Goal: Check status: Check status

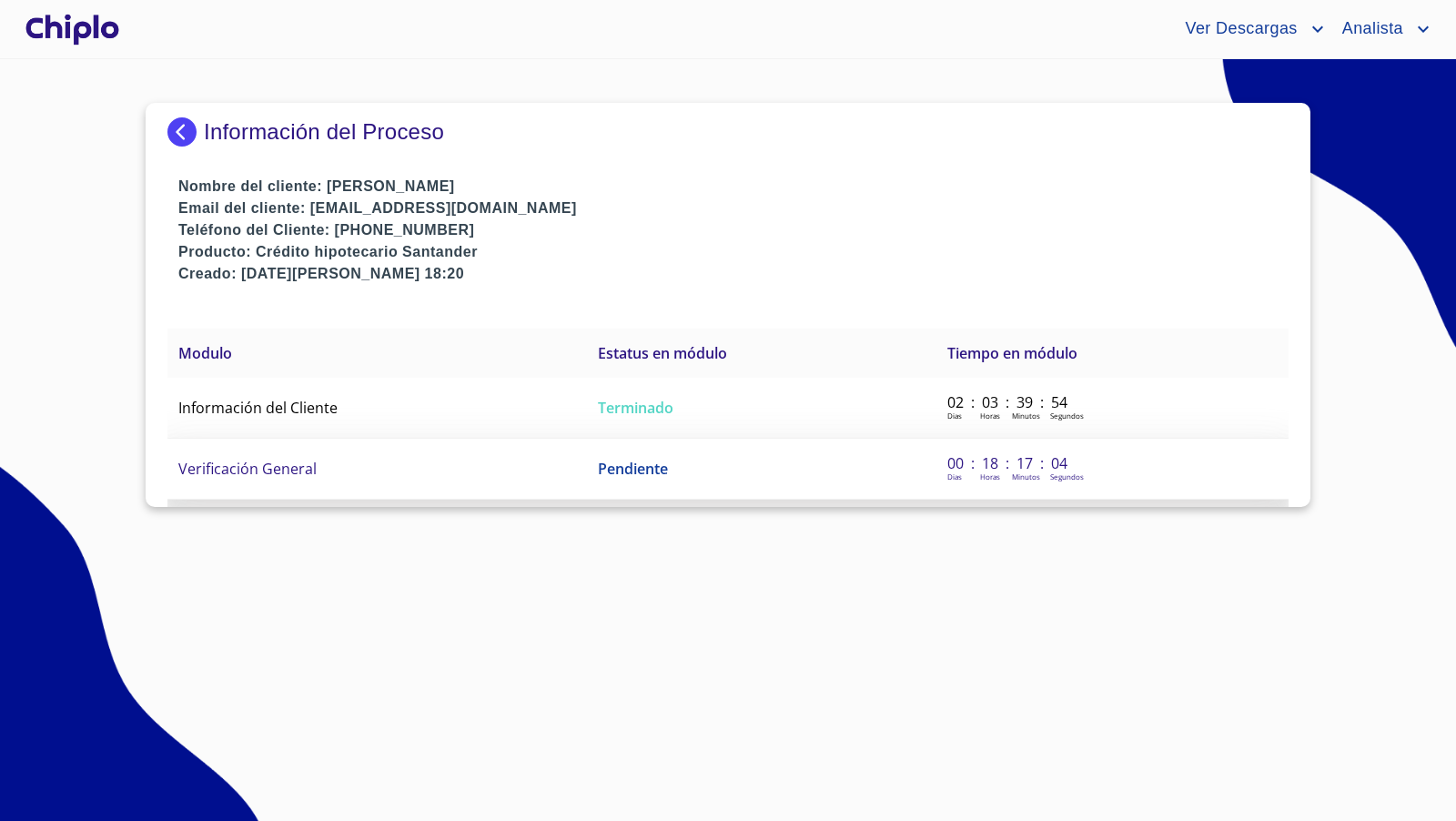
click at [280, 472] on span "Verificación General" at bounding box center [247, 469] width 138 height 20
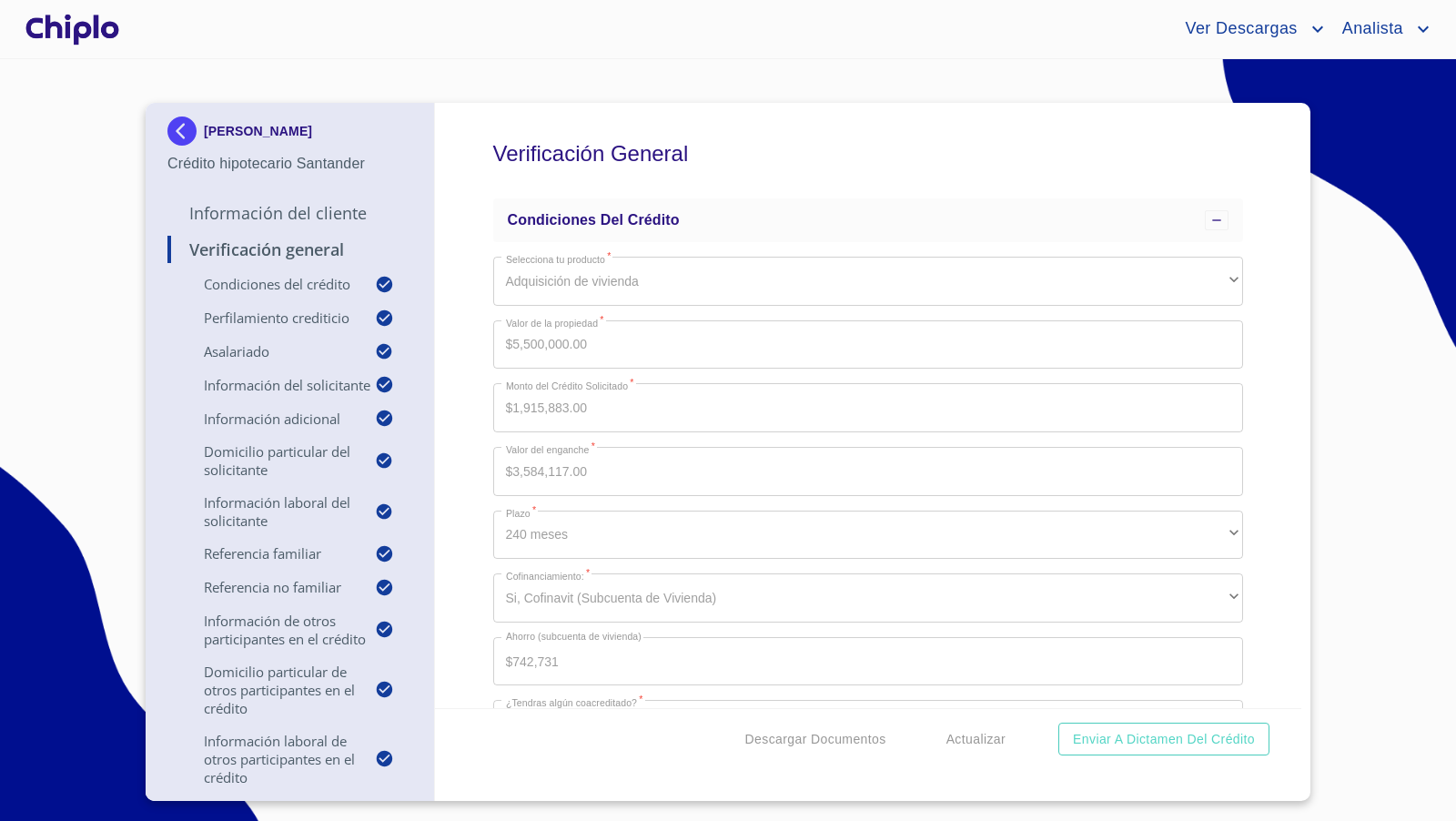
click at [1256, 472] on div "Verificación General Condiciones del Crédito Selecciona tu producto   * Adquisi…" at bounding box center [868, 405] width 867 height 606
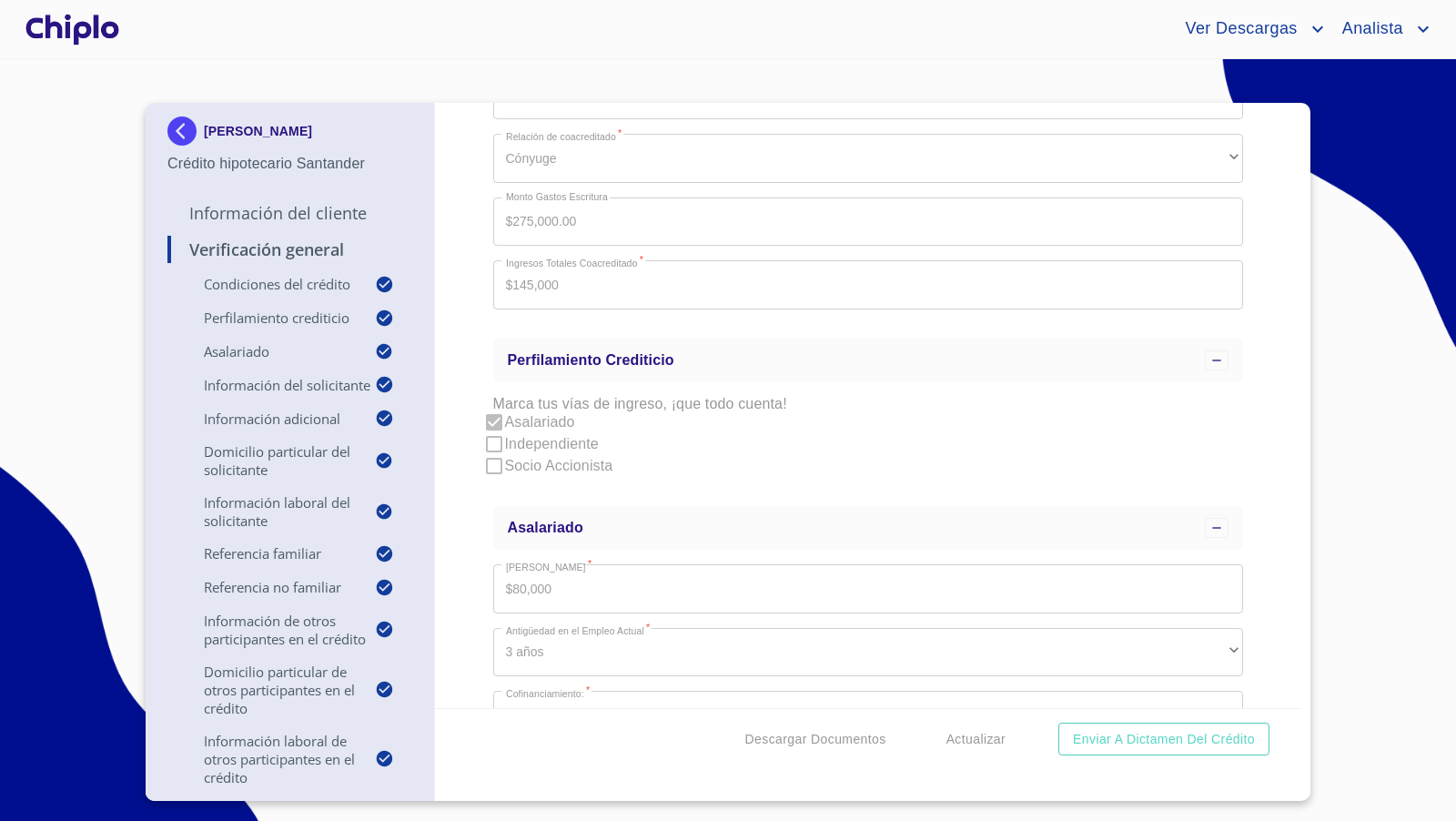
scroll to position [3551, 0]
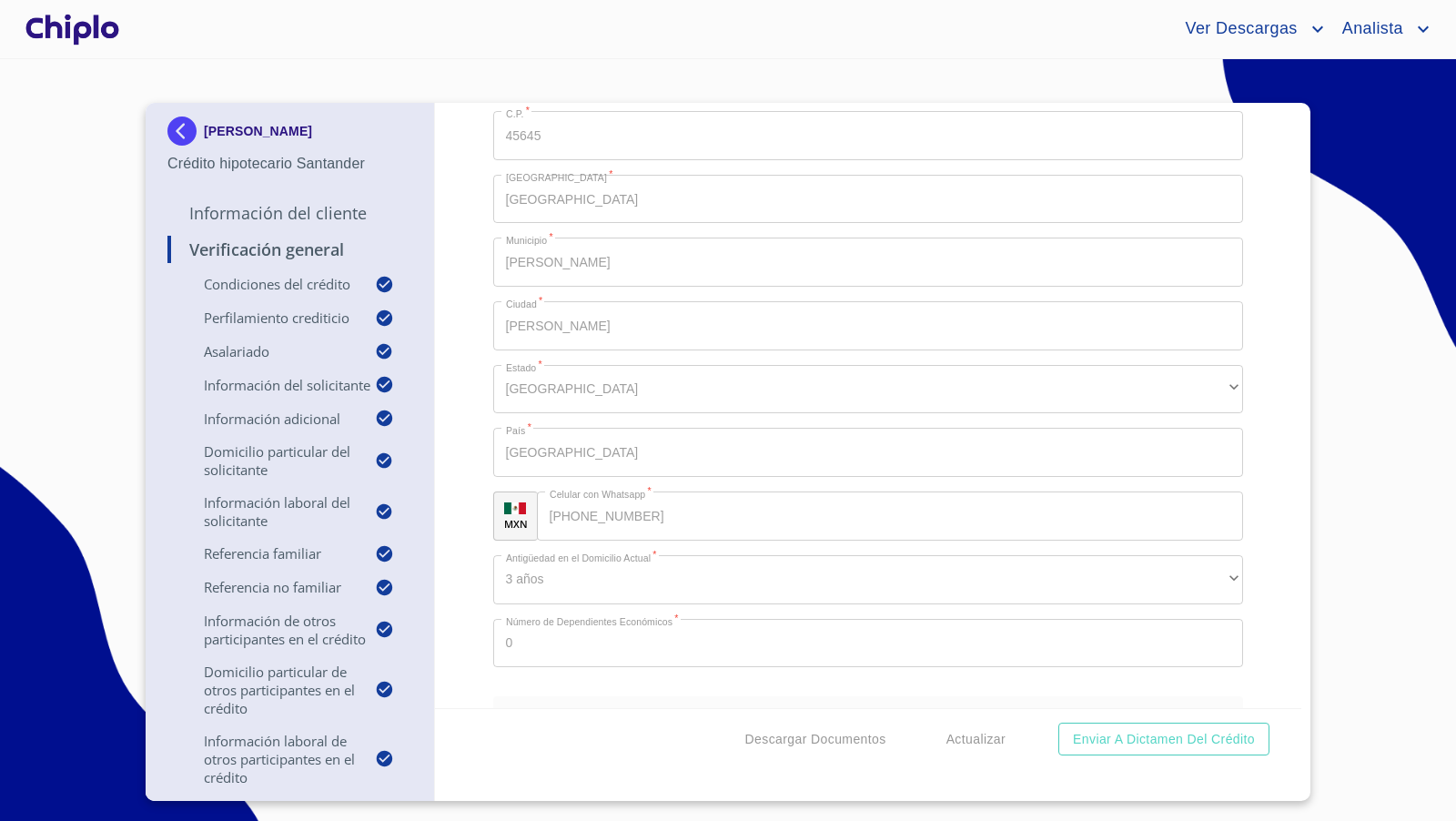
click at [1258, 517] on div "Verificación General Condiciones del Crédito Selecciona tu producto   * Adquisi…" at bounding box center [868, 405] width 867 height 606
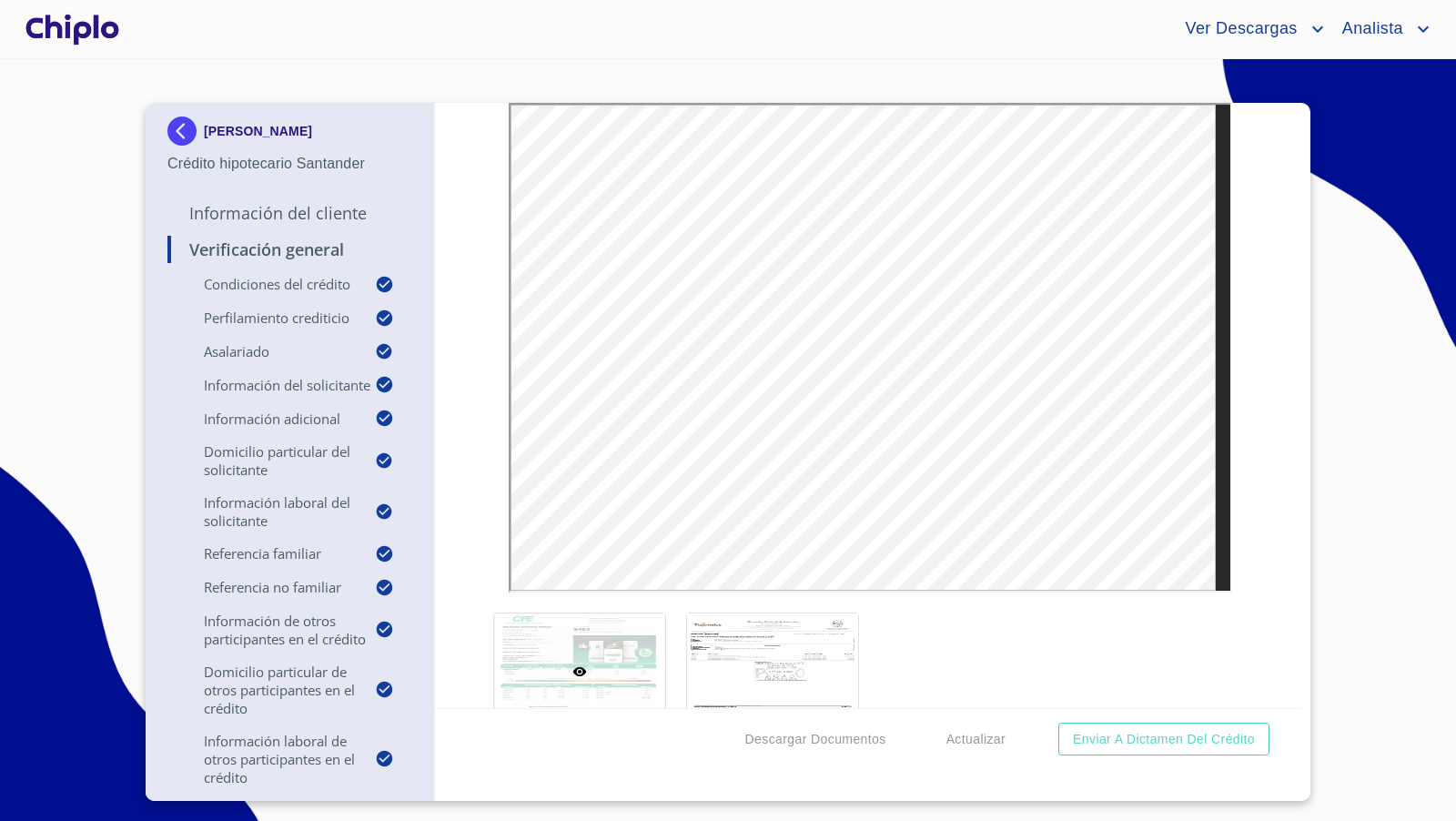
scroll to position [14618, 0]
click at [1242, 425] on div "Verificación General Condiciones del Crédito Selecciona tu producto   * Adquisi…" at bounding box center [868, 405] width 867 height 606
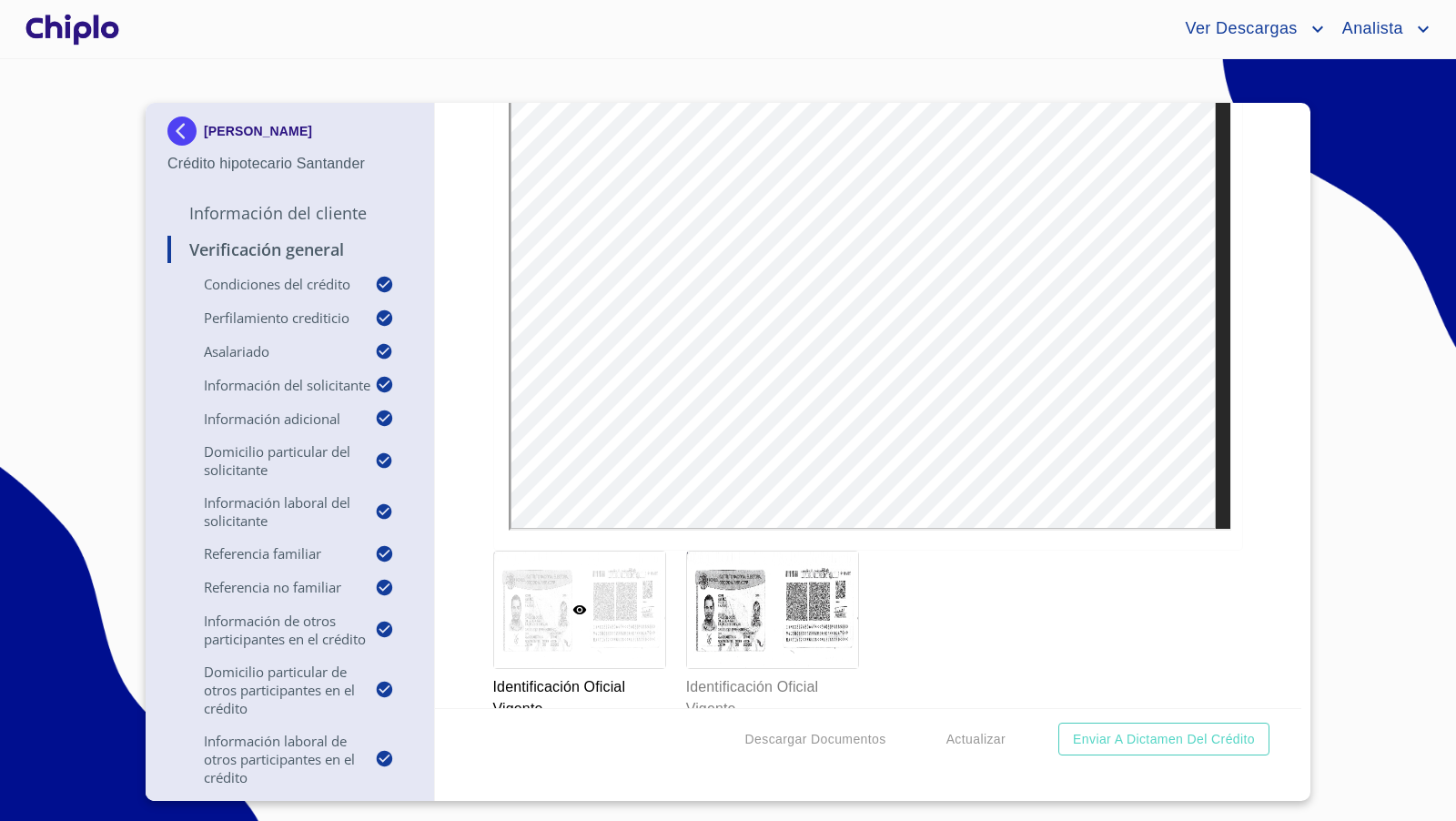
scroll to position [13094, 0]
click at [1246, 430] on div "Verificación General Condiciones del Crédito Selecciona tu producto   * Adquisi…" at bounding box center [868, 405] width 867 height 606
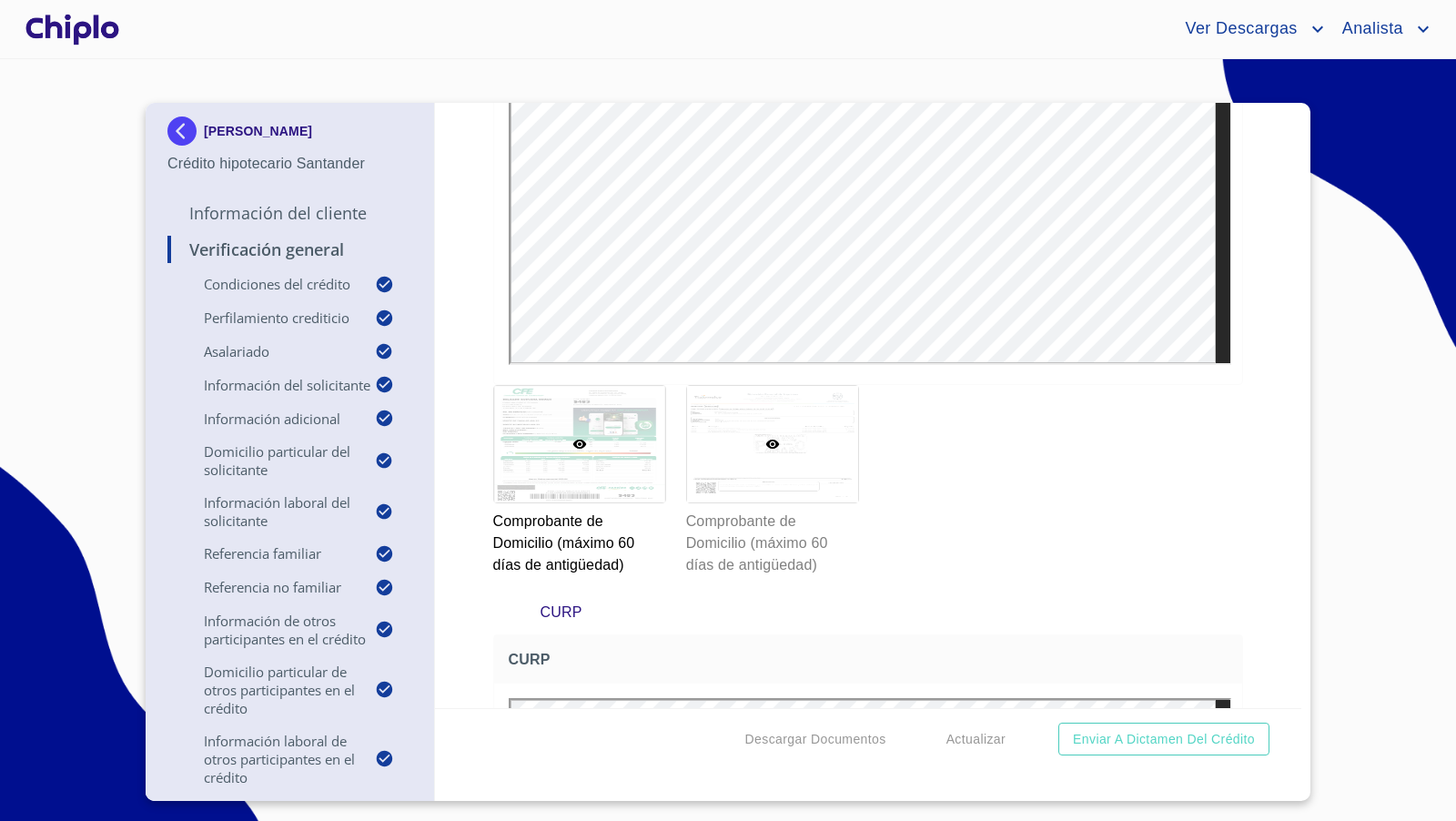
click at [813, 427] on div at bounding box center [773, 444] width 171 height 117
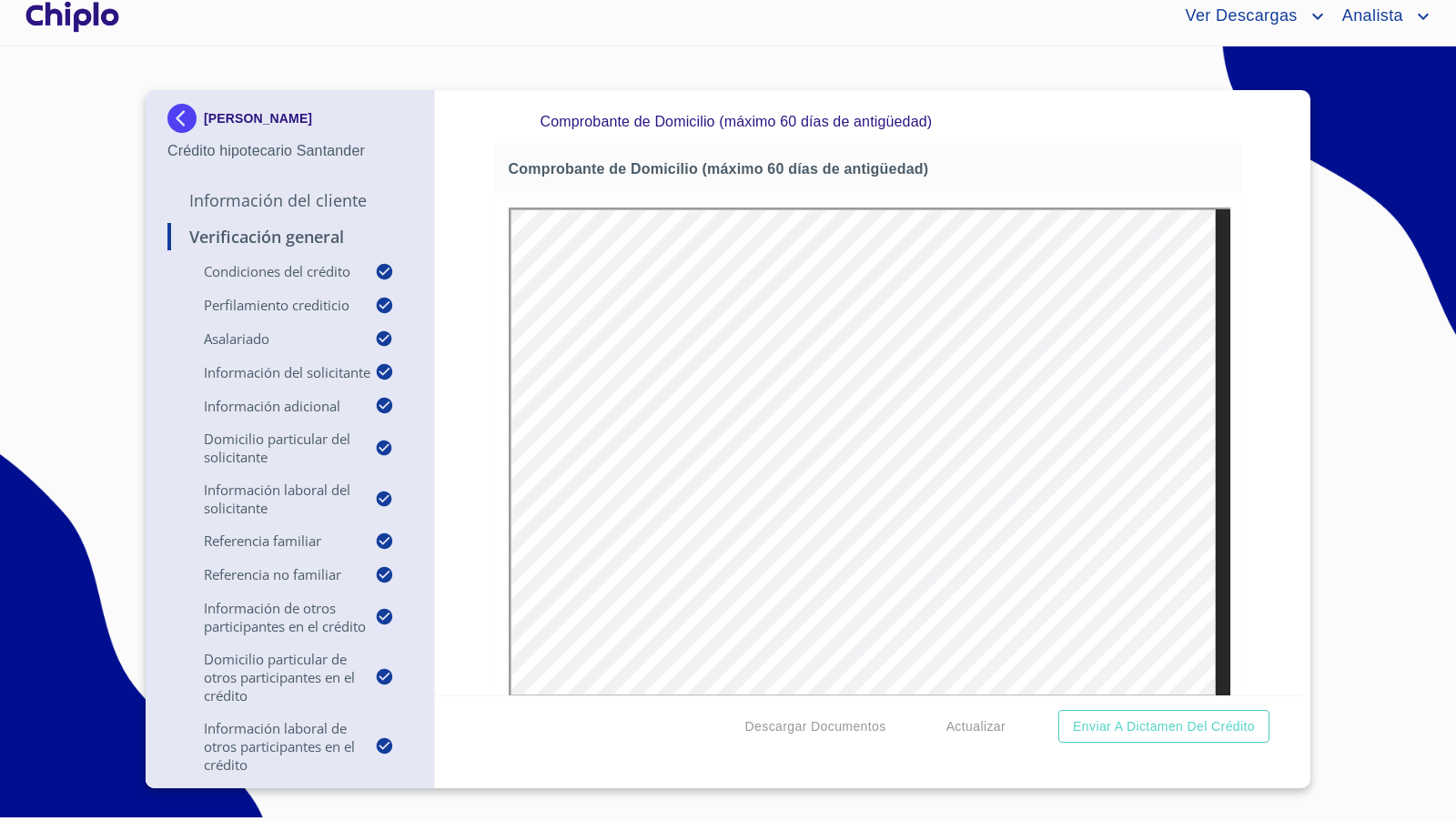
scroll to position [0, 0]
click at [1254, 398] on div "Verificación General Condiciones del Crédito Selecciona tu producto   * Adquisi…" at bounding box center [868, 392] width 867 height 606
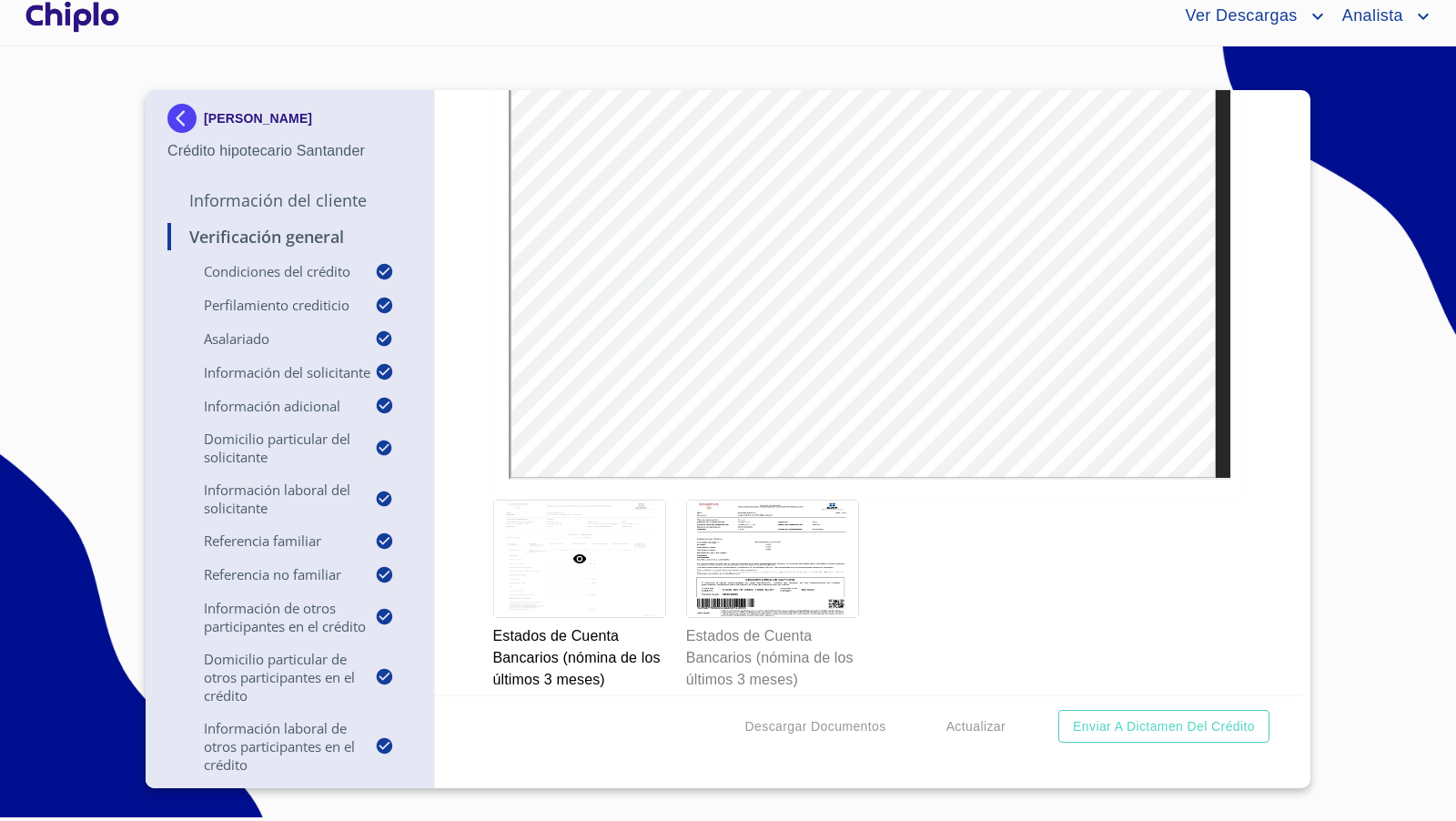
scroll to position [16324, 0]
click at [1259, 509] on div "Verificación General Condiciones del Crédito Selecciona tu producto   * Adquisi…" at bounding box center [868, 392] width 867 height 606
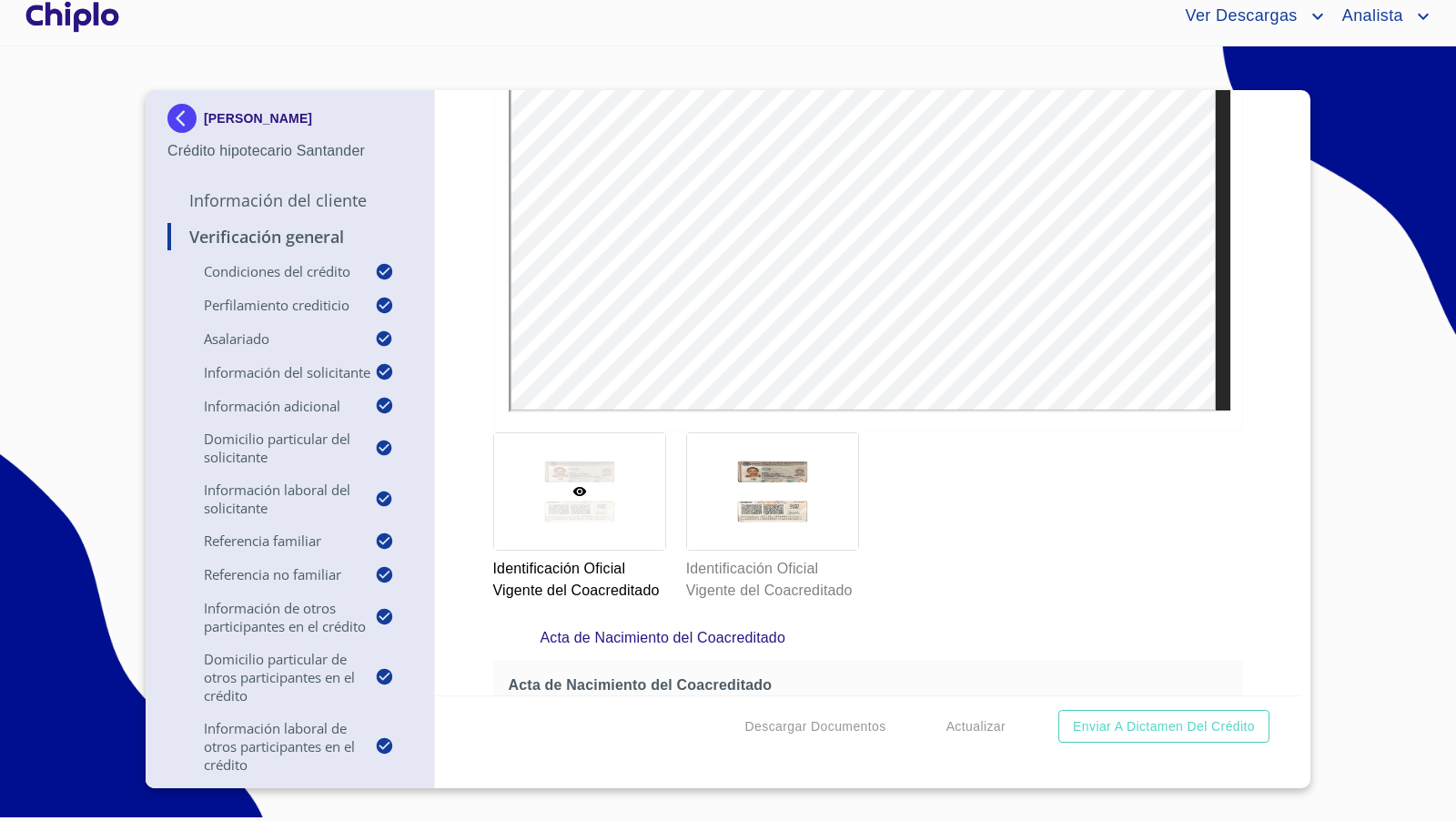
scroll to position [19163, 0]
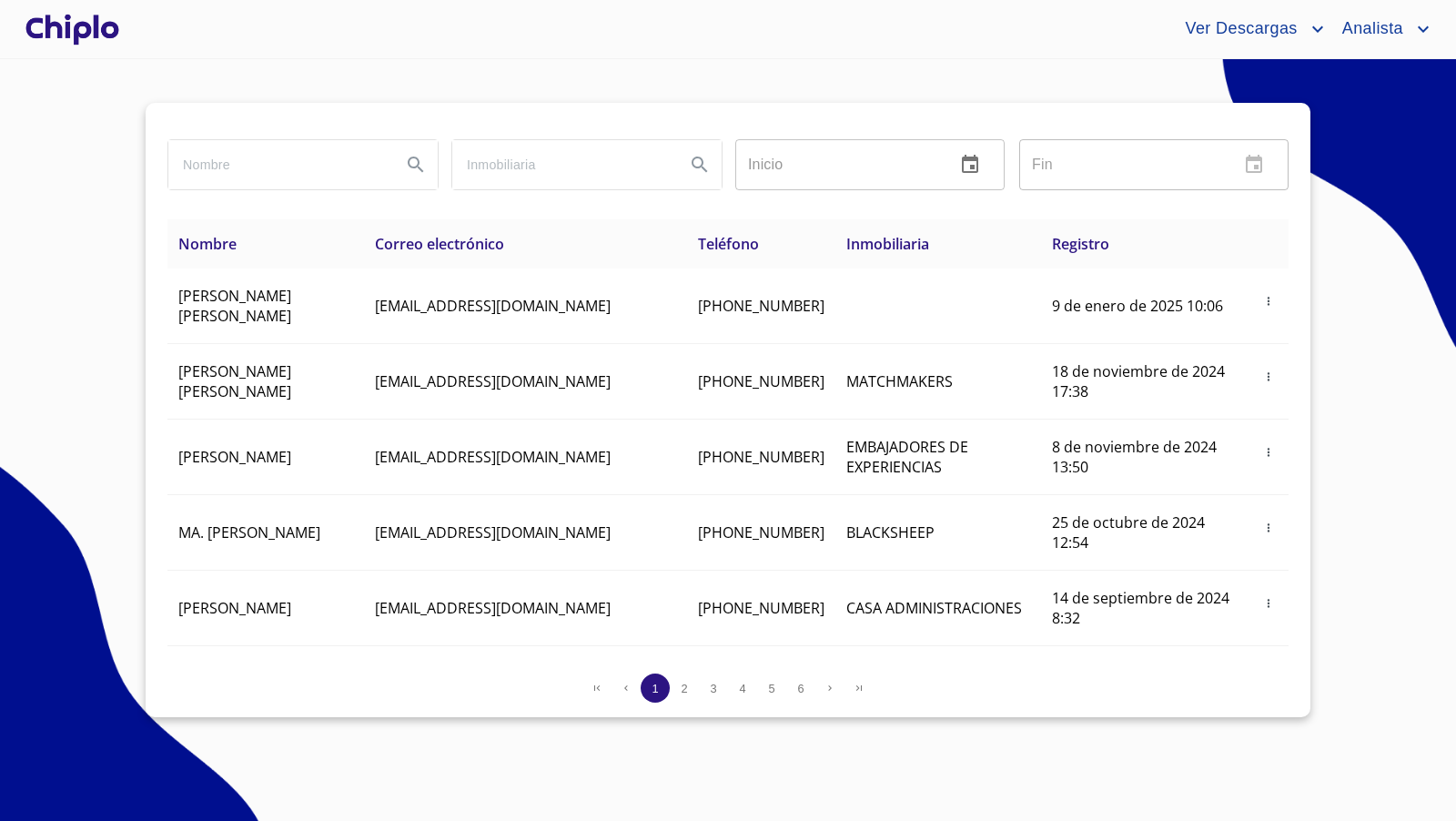
click at [88, 19] on div at bounding box center [72, 29] width 101 height 58
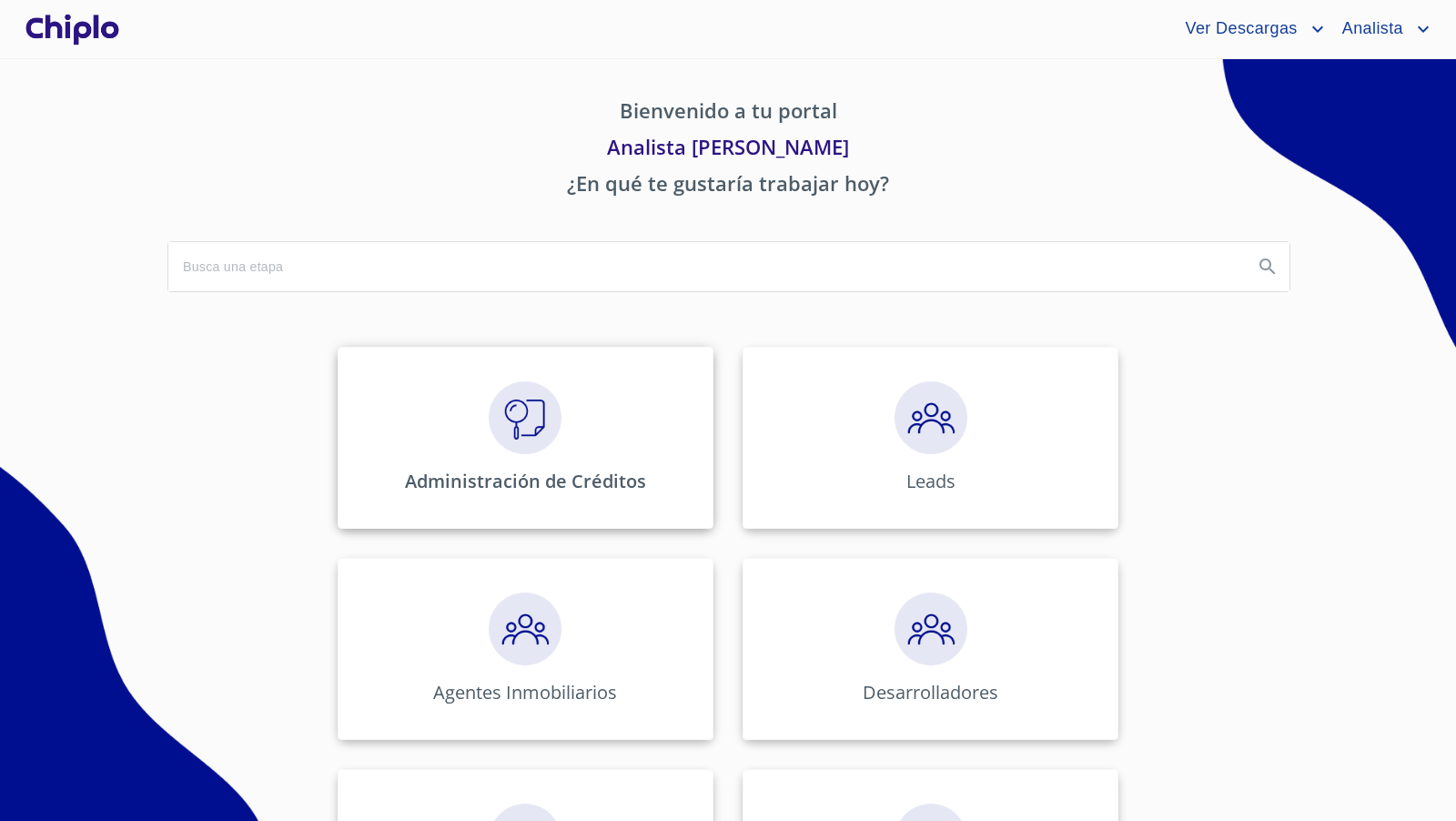
click at [552, 420] on img at bounding box center [525, 417] width 73 height 73
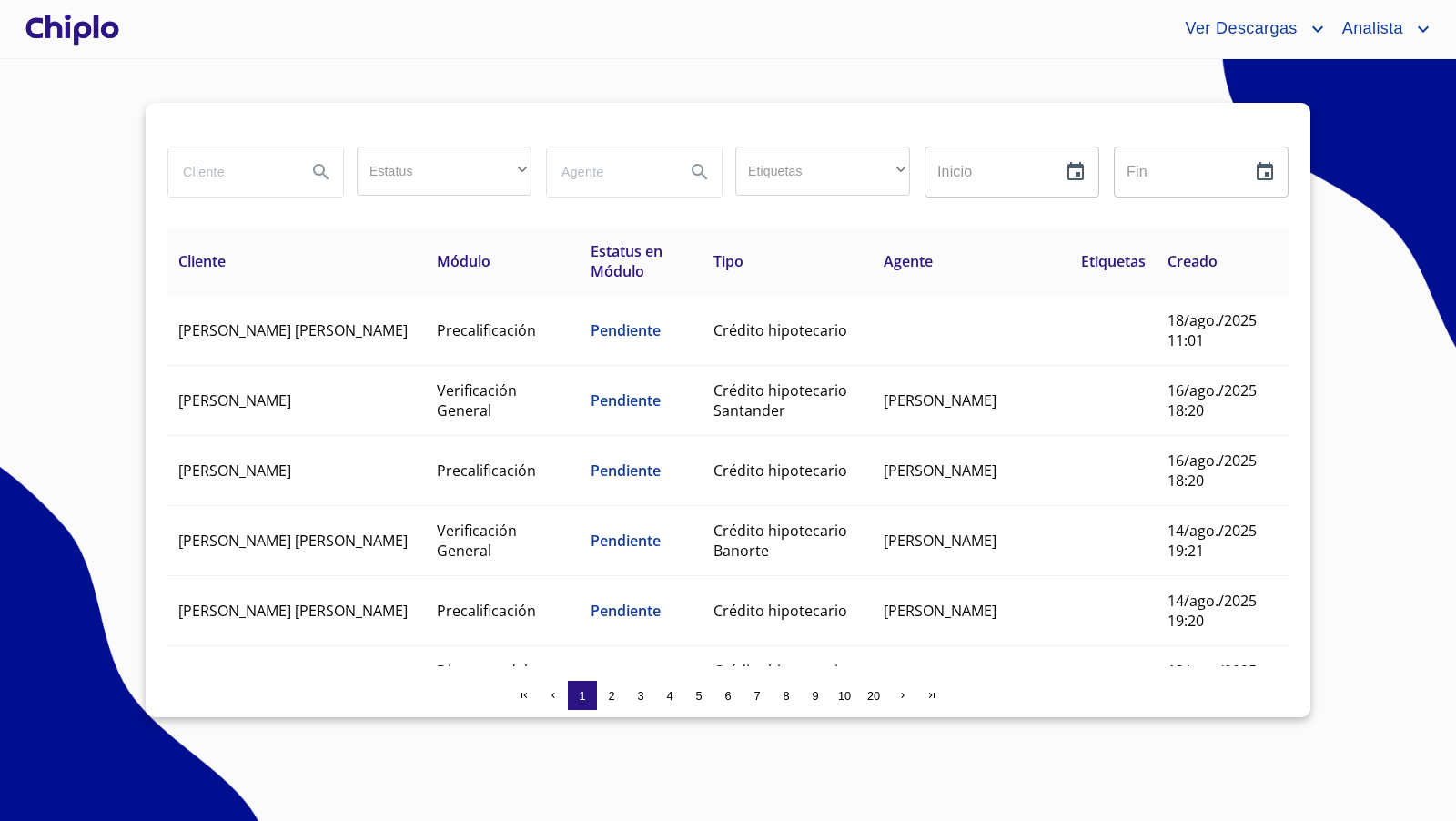
click at [231, 172] on input "search" at bounding box center [230, 172] width 123 height 49
type input "cecili"
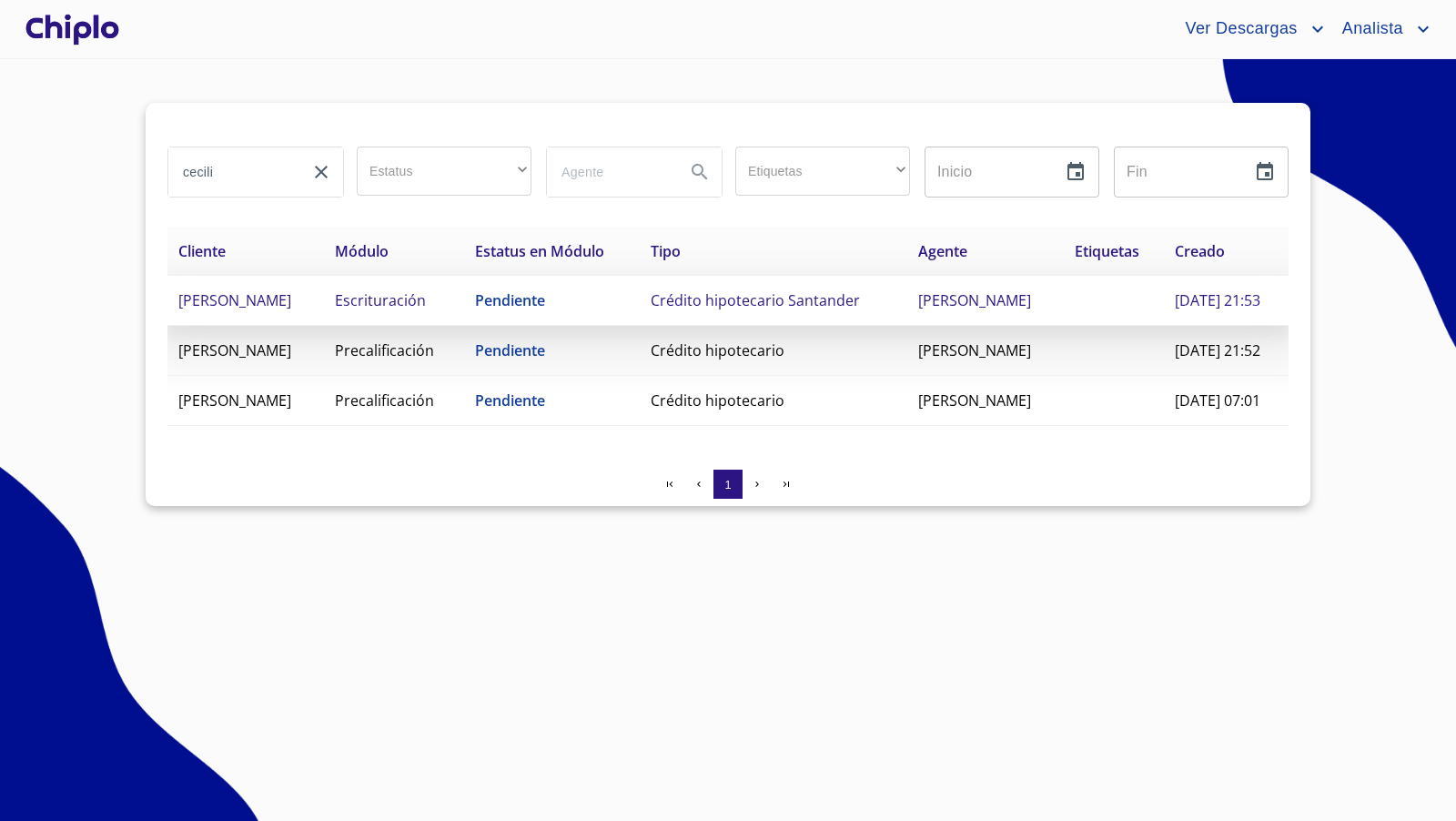
click at [324, 326] on td "ALBA CECILIA ARREDONDO CUEVAS" at bounding box center [246, 301] width 157 height 50
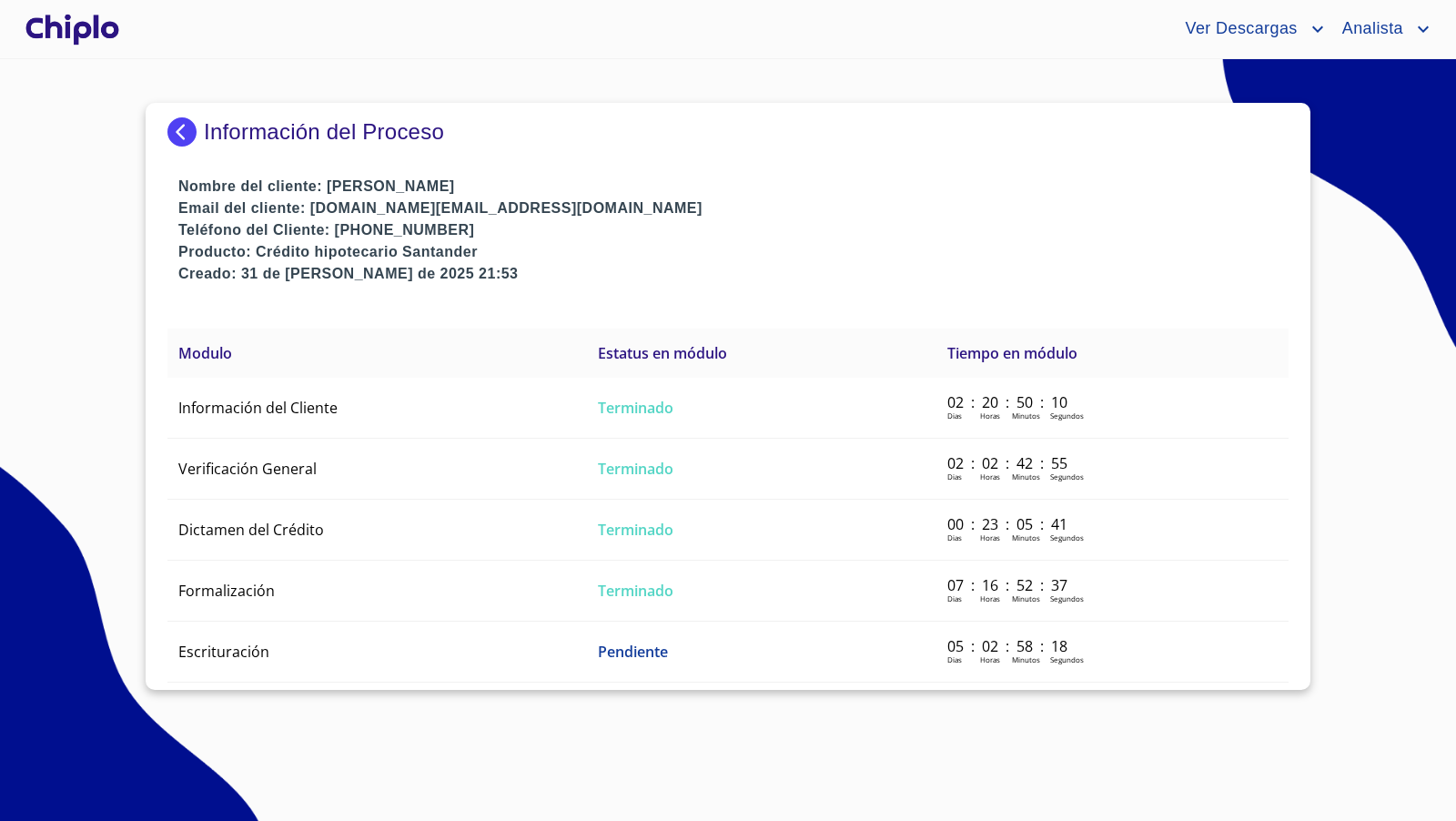
click at [93, 34] on div at bounding box center [72, 29] width 101 height 58
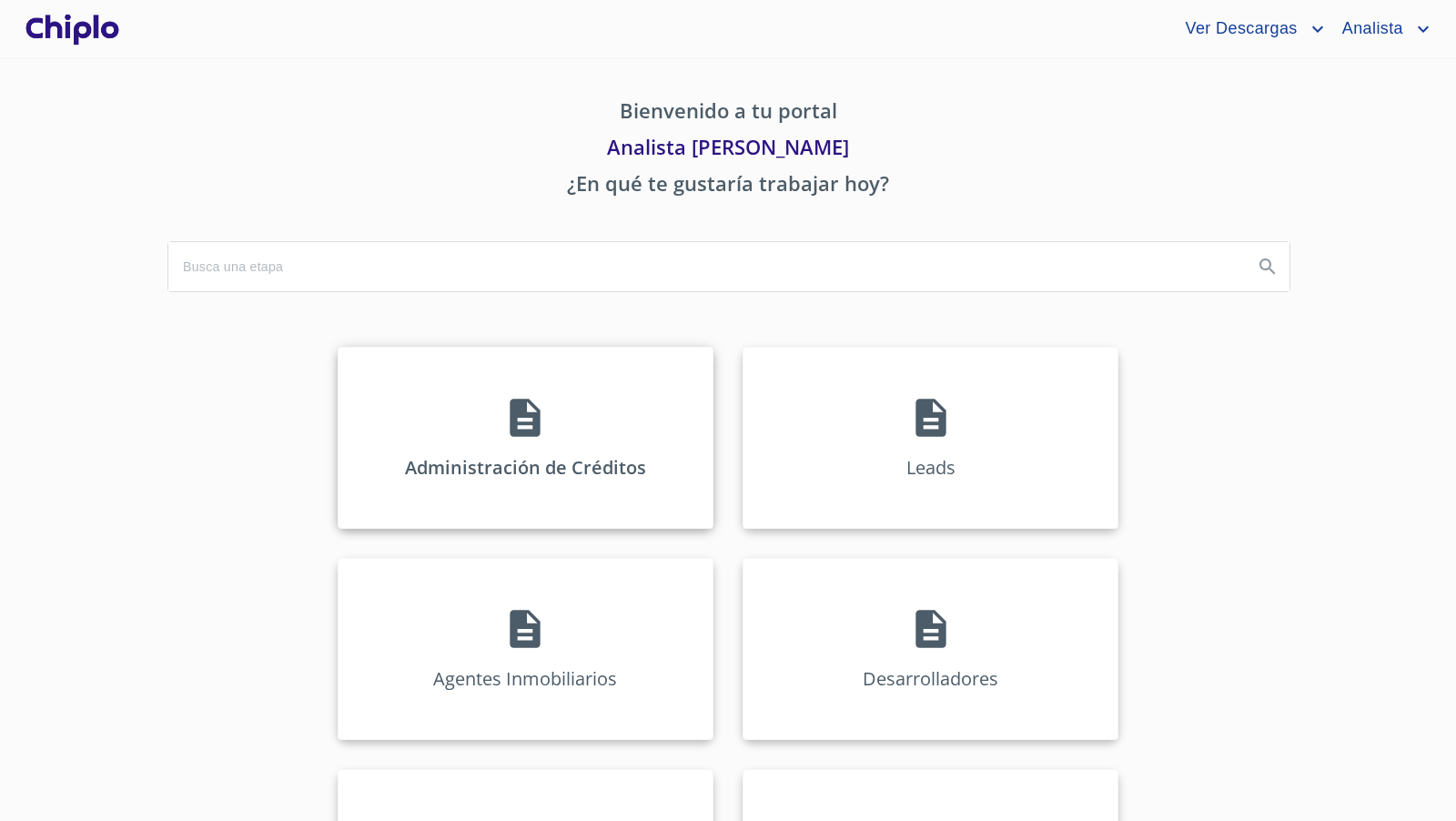
click at [554, 430] on div "Administración de Créditos" at bounding box center [525, 438] width 376 height 182
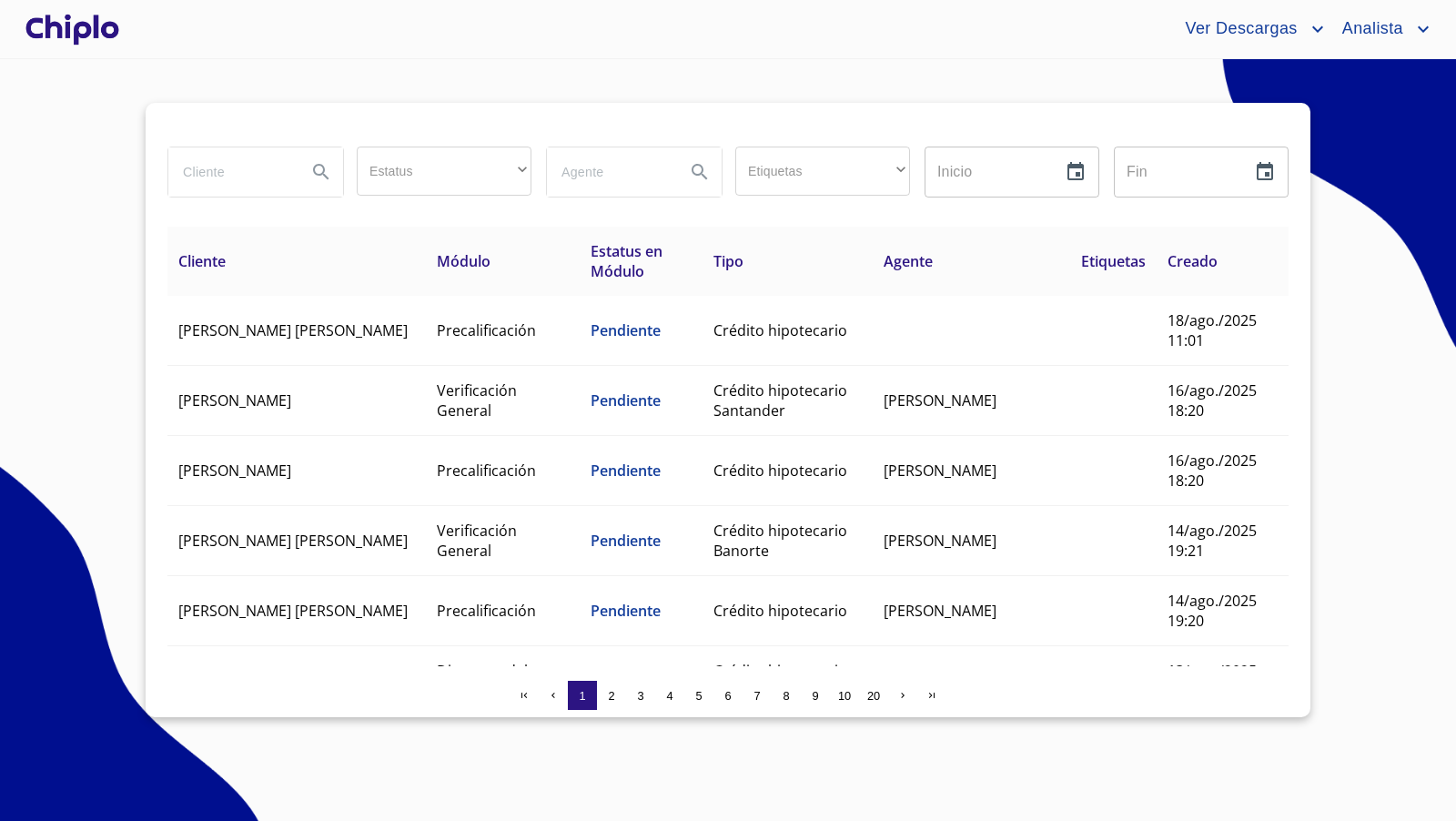
click at [224, 171] on input "search" at bounding box center [230, 172] width 123 height 49
type input "getse"
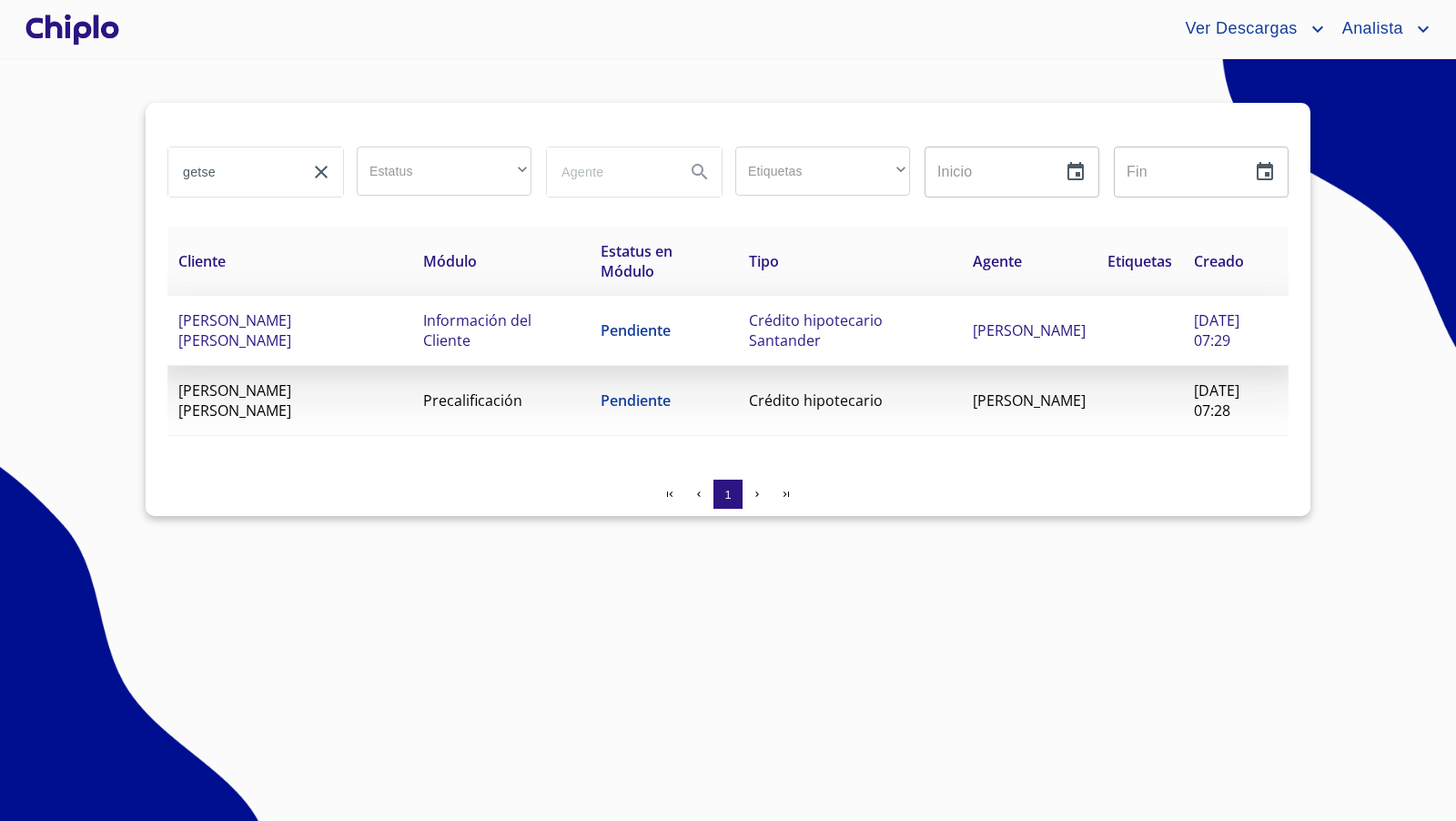
click at [568, 327] on td "Información del Cliente" at bounding box center [501, 331] width 177 height 71
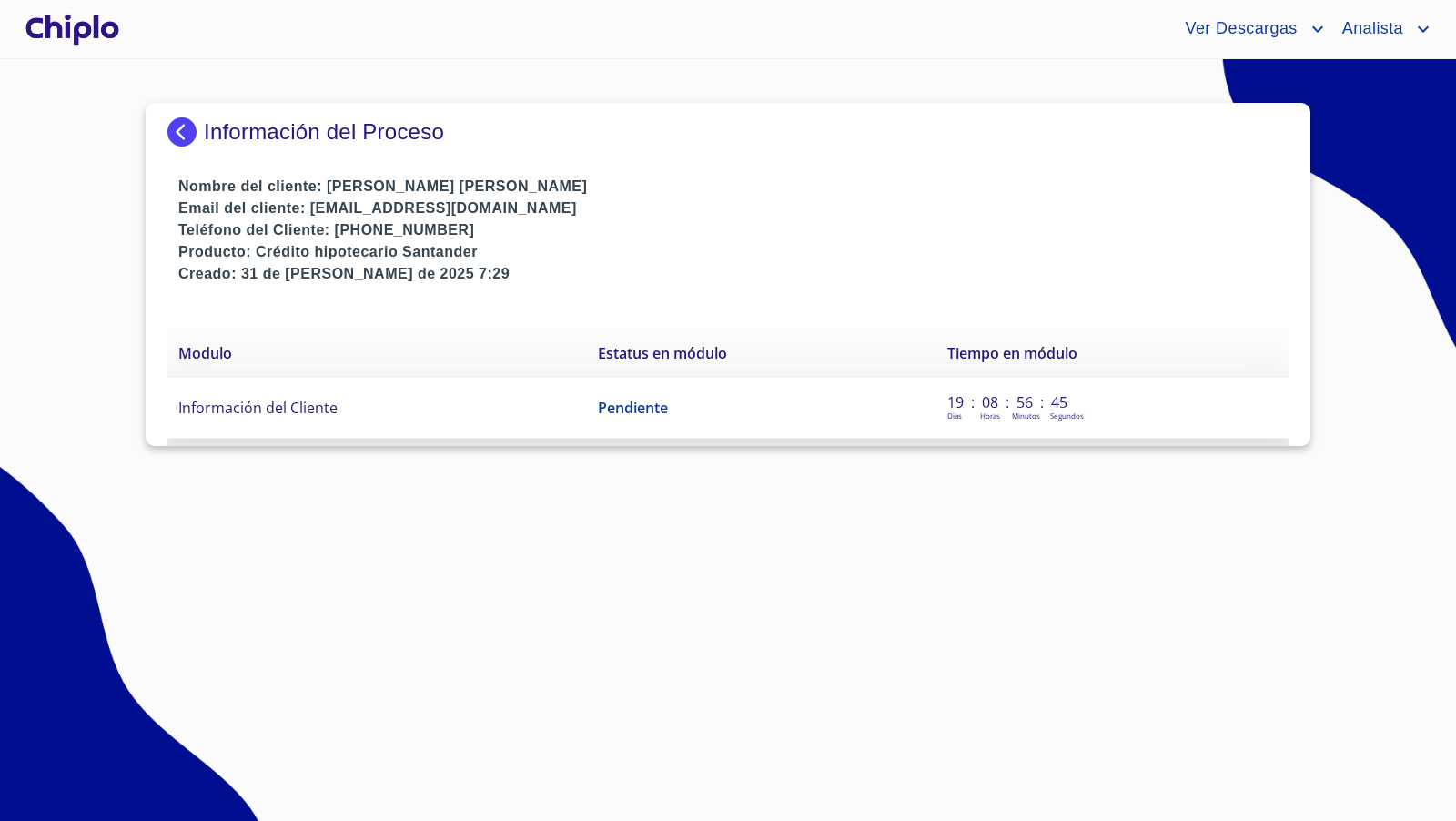
click at [326, 405] on span "Información del Cliente" at bounding box center [258, 408] width 160 height 20
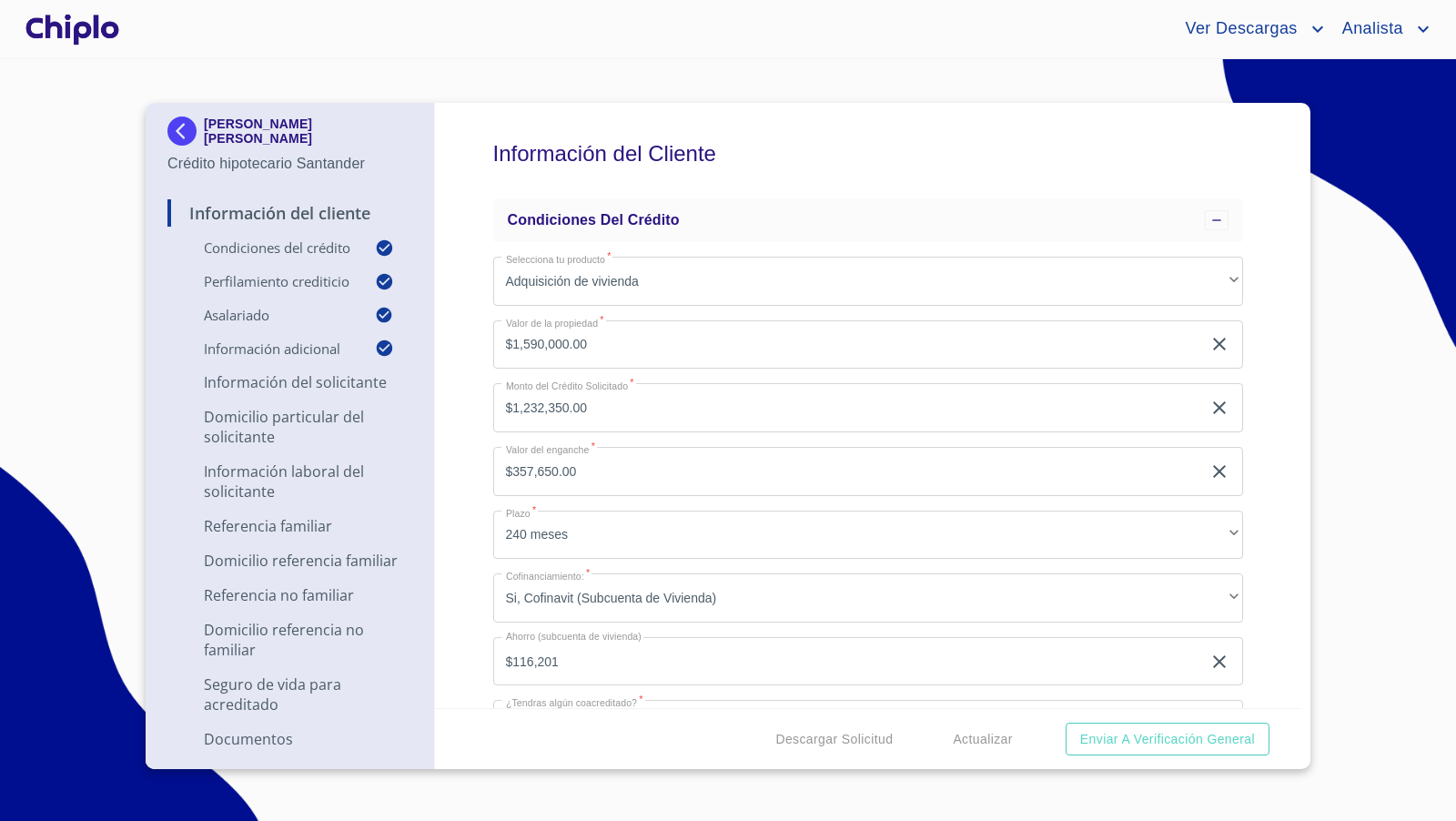
click at [1267, 408] on div "Información del Cliente Condiciones del Crédito Selecciona tu producto   * Adqu…" at bounding box center [868, 405] width 867 height 606
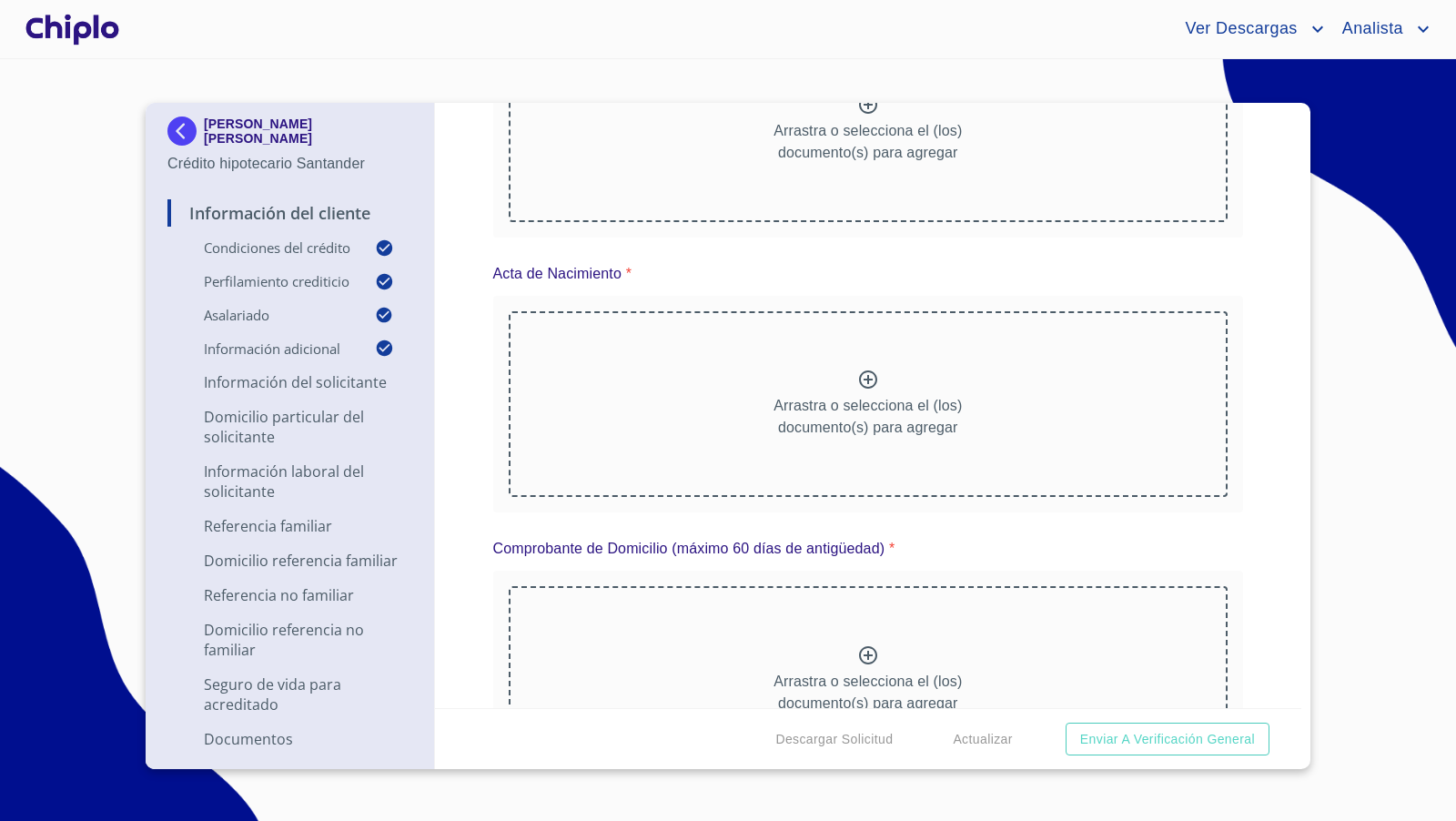
scroll to position [9358, 0]
